Goal: Task Accomplishment & Management: Use online tool/utility

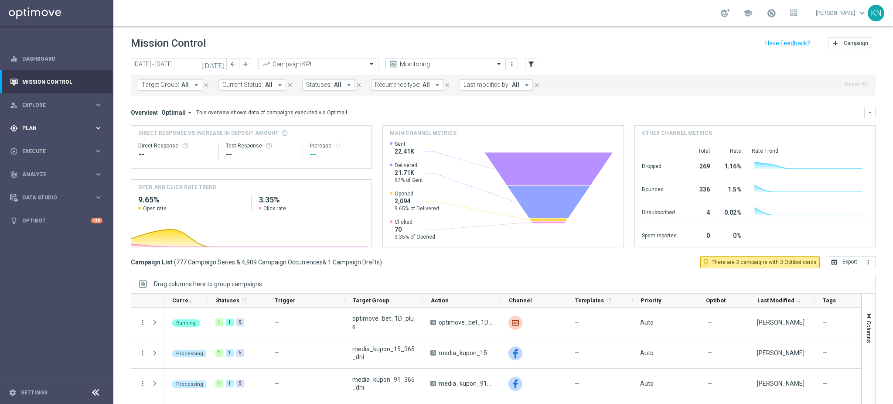
click at [45, 131] on div "gps_fixed Plan" at bounding box center [52, 128] width 84 height 8
click at [42, 144] on link "Target Groups" at bounding box center [57, 146] width 68 height 7
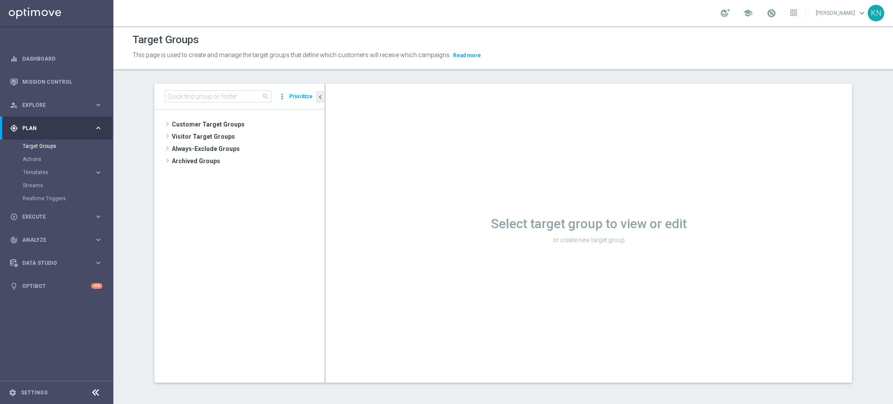
drag, startPoint x: 63, startPoint y: 325, endPoint x: 67, endPoint y: 320, distance: 6.8
click at [62, 325] on nav "equalizer Dashboard Mission Control" at bounding box center [56, 224] width 112 height 354
